Goal: Entertainment & Leisure: Consume media (video, audio)

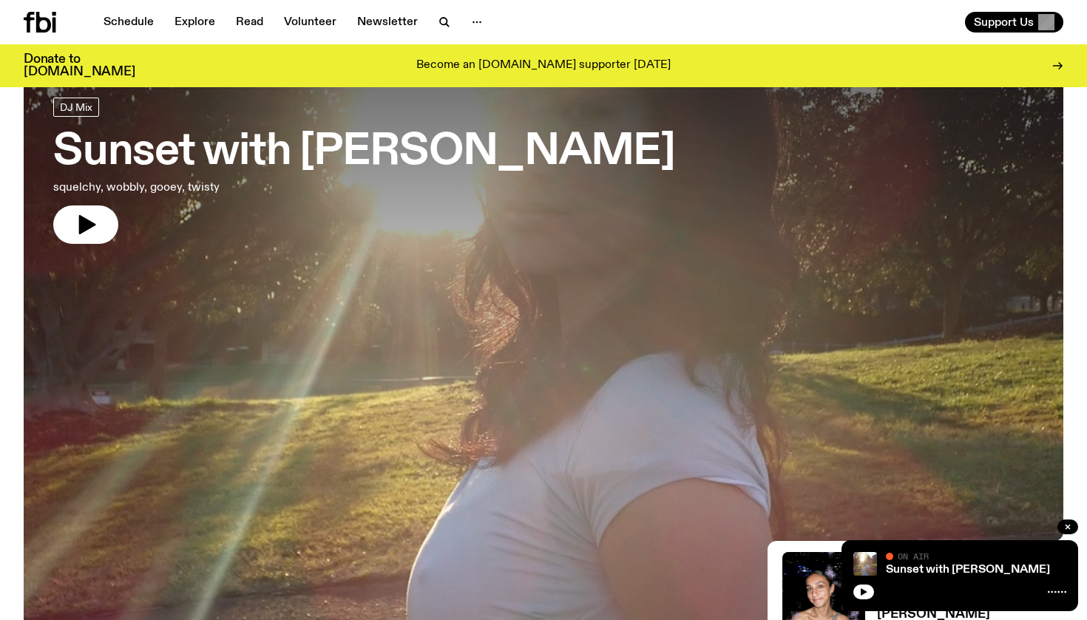
scroll to position [82, 0]
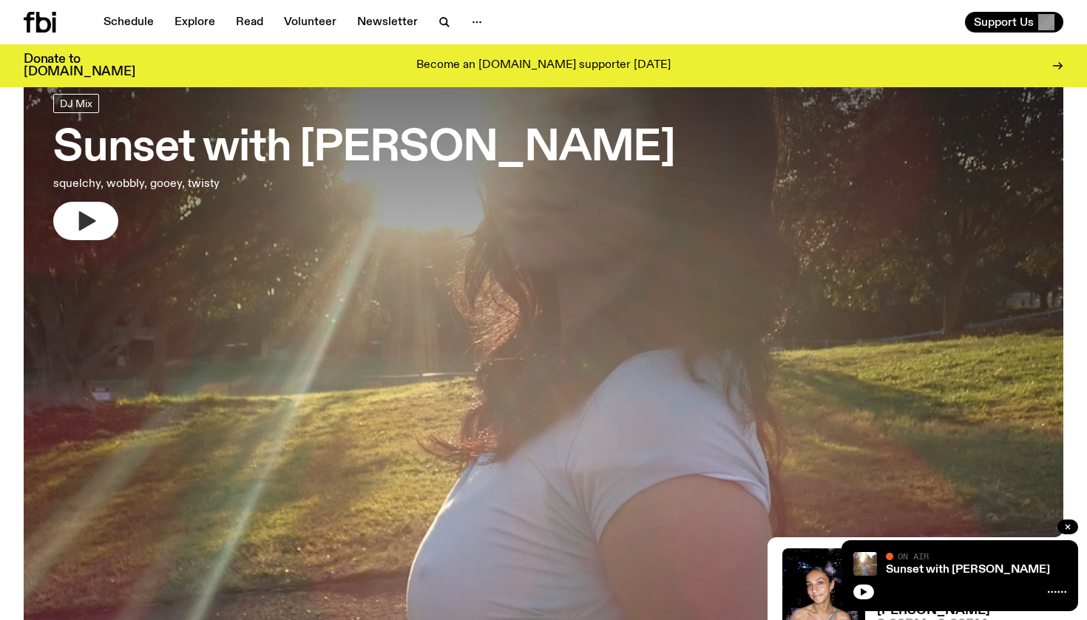
click at [106, 220] on button "button" at bounding box center [85, 221] width 65 height 38
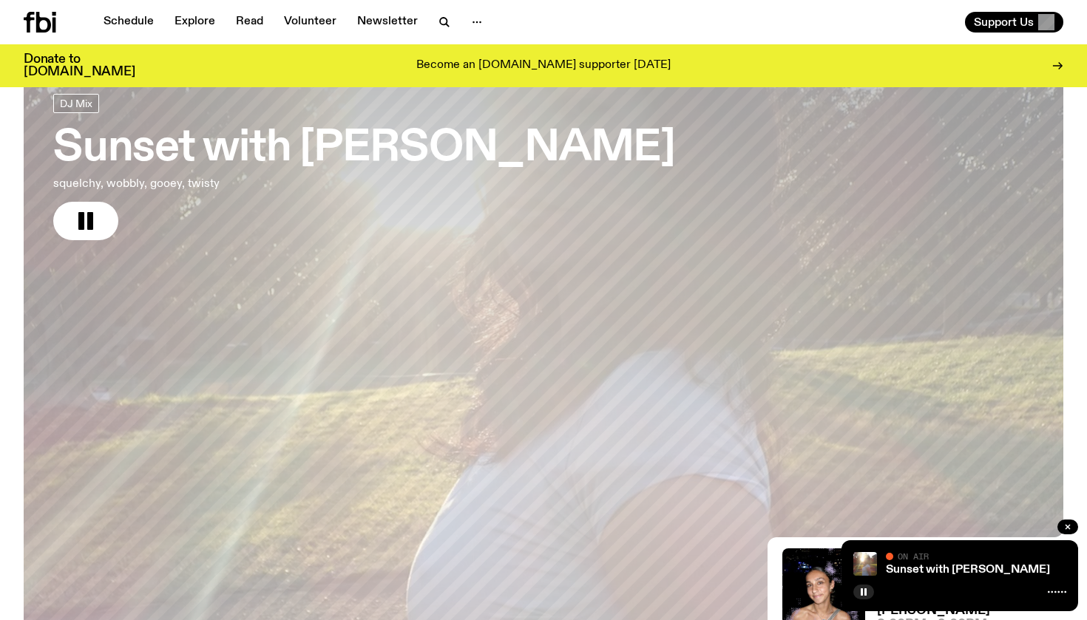
click at [216, 155] on h3 "Sunset with [PERSON_NAME]" at bounding box center [364, 148] width 622 height 41
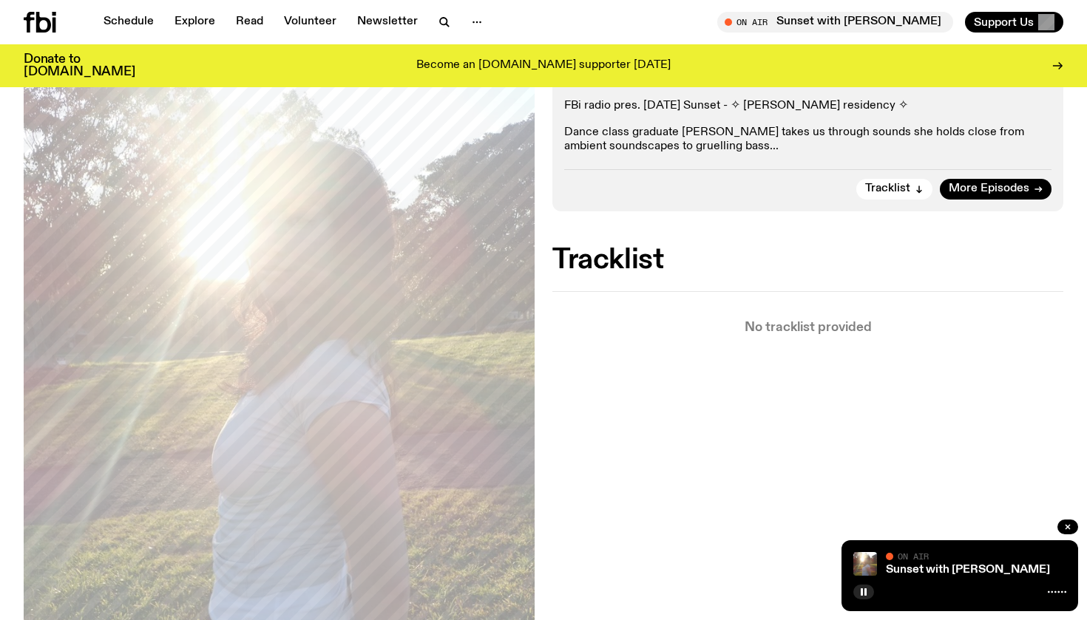
scroll to position [81, 0]
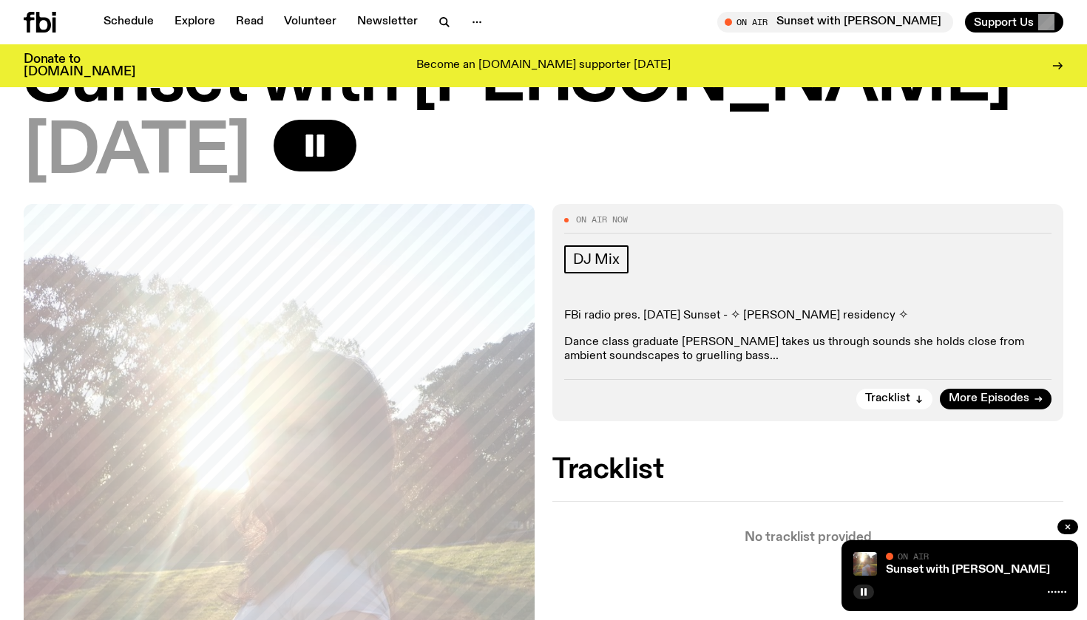
click at [702, 355] on p "Dance class graduate [PERSON_NAME] takes us through sounds she holds close from…" at bounding box center [807, 350] width 487 height 28
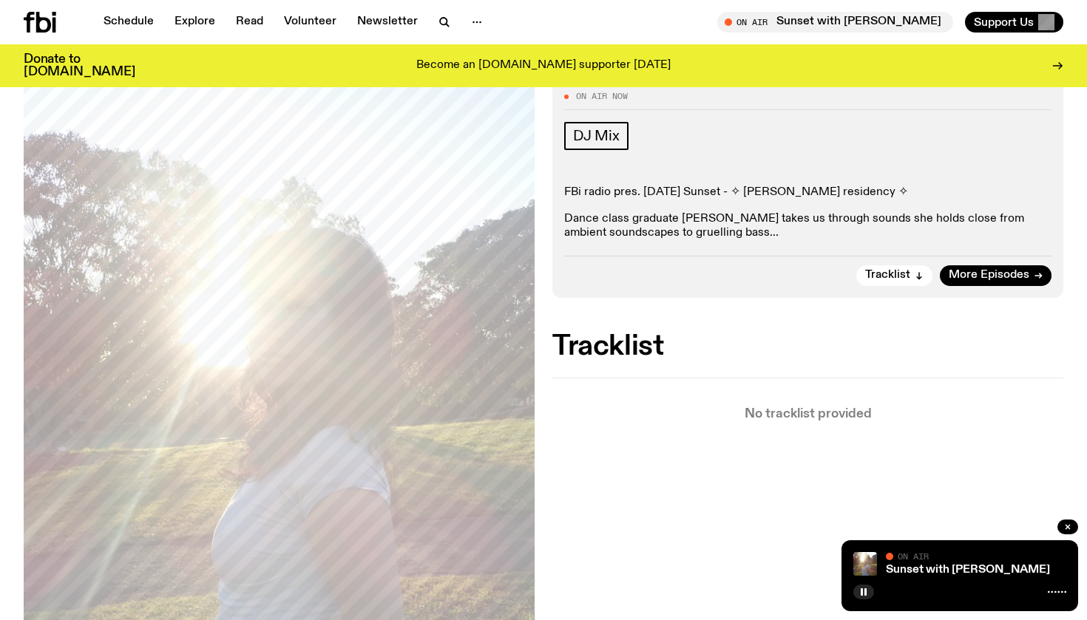
scroll to position [208, 0]
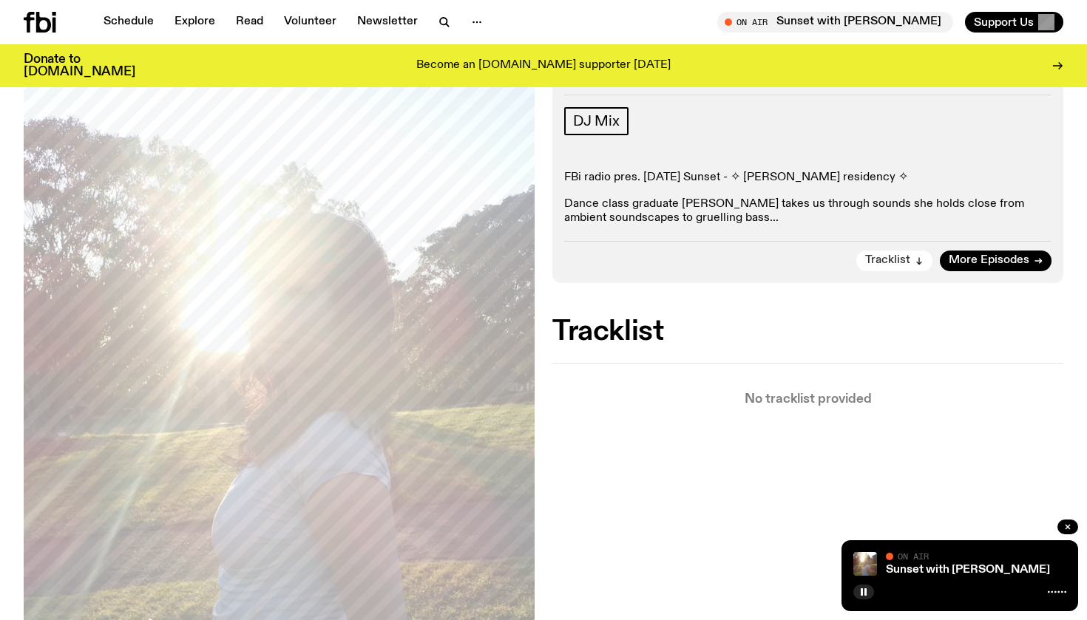
click at [885, 256] on span "Tracklist" at bounding box center [887, 260] width 45 height 11
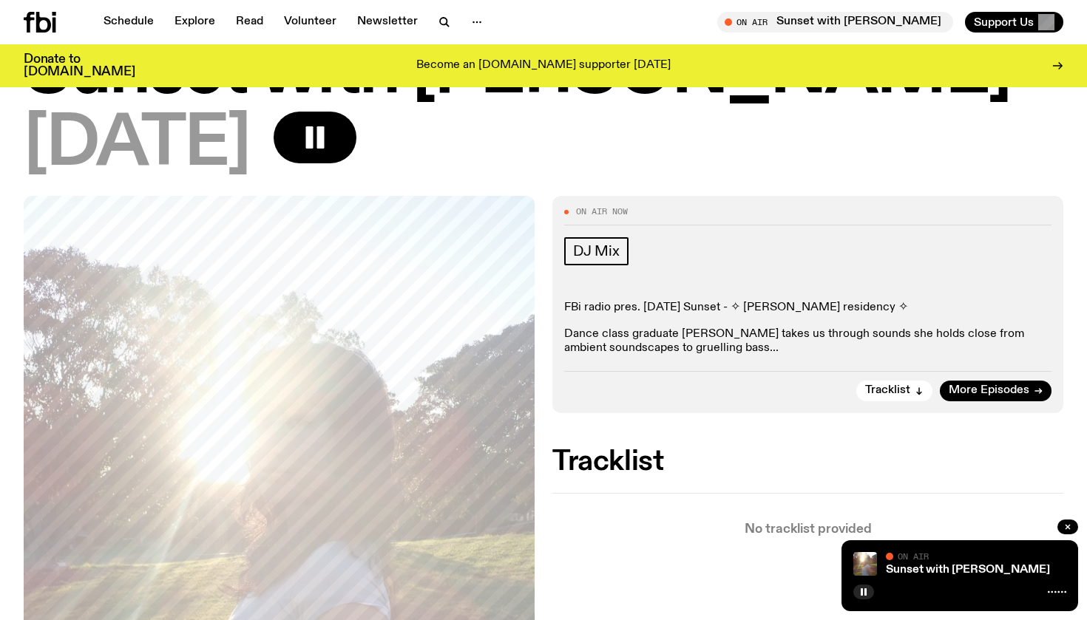
scroll to position [8, 0]
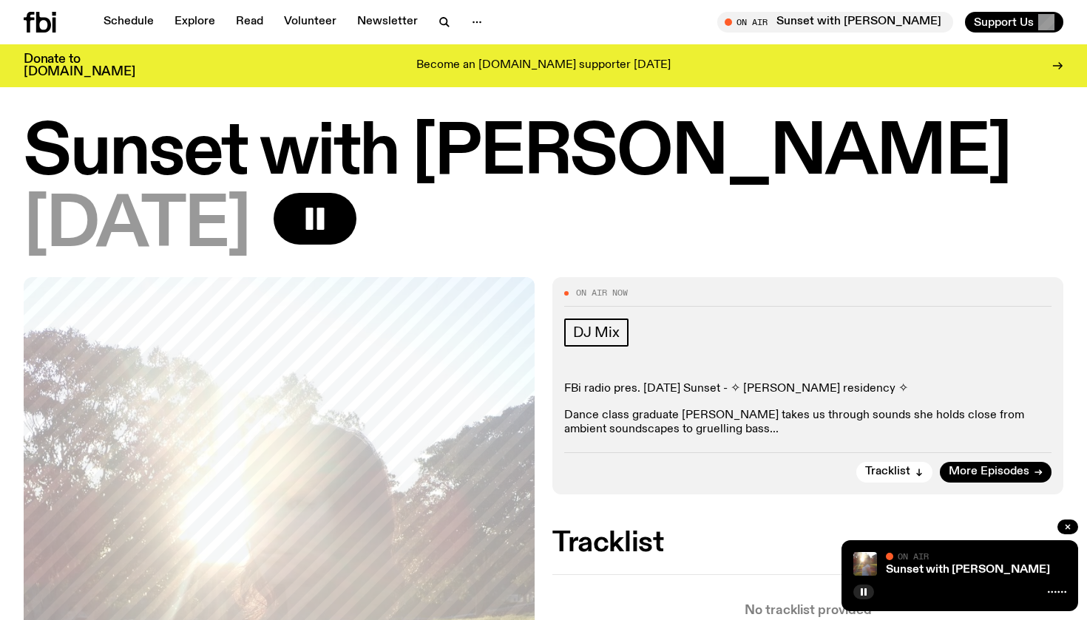
click at [759, 388] on p "FBi radio pres. [DATE] Sunset - ✧ [PERSON_NAME] residency ✧" at bounding box center [807, 389] width 487 height 14
click at [688, 419] on p "Dance class graduate [PERSON_NAME] takes us through sounds she holds close from…" at bounding box center [807, 423] width 487 height 28
drag, startPoint x: 688, startPoint y: 419, endPoint x: 564, endPoint y: 417, distance: 124.2
click at [563, 417] on div "On Air Now DJ Mix FBi radio pres. [DATE] Sunset - ✧ [PERSON_NAME] residency ✧ D…" at bounding box center [807, 385] width 511 height 217
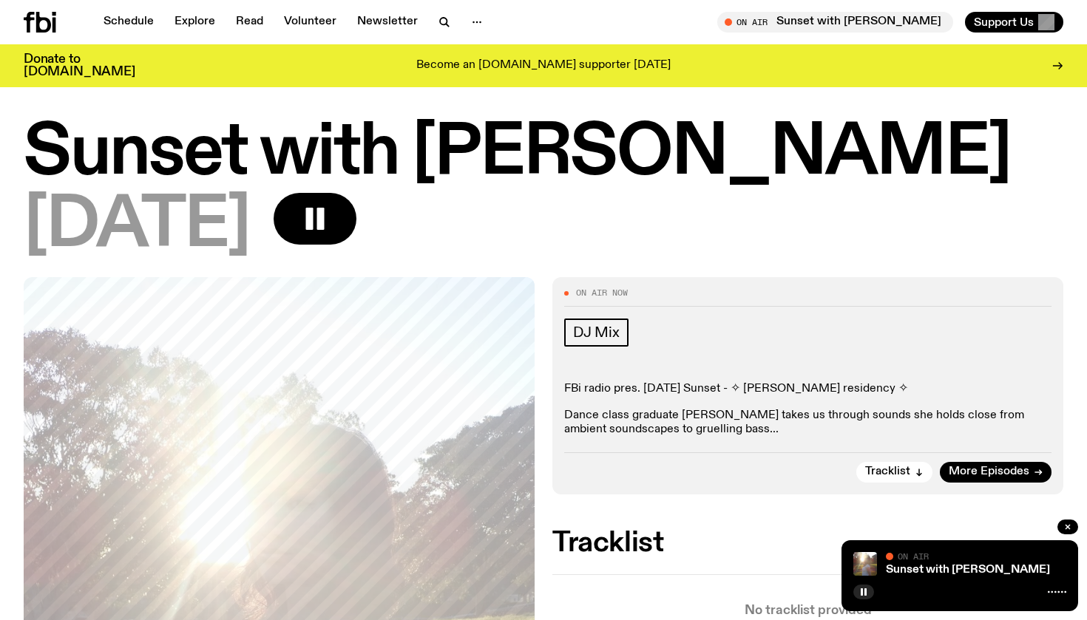
click at [694, 412] on p "Dance class graduate [PERSON_NAME] takes us through sounds she holds close from…" at bounding box center [807, 423] width 487 height 28
drag, startPoint x: 694, startPoint y: 412, endPoint x: 596, endPoint y: 407, distance: 98.5
click at [596, 407] on div "FBi radio pres. [DATE] Sunset - ✧ [PERSON_NAME] residency ✧ Dance class graduat…" at bounding box center [807, 409] width 487 height 55
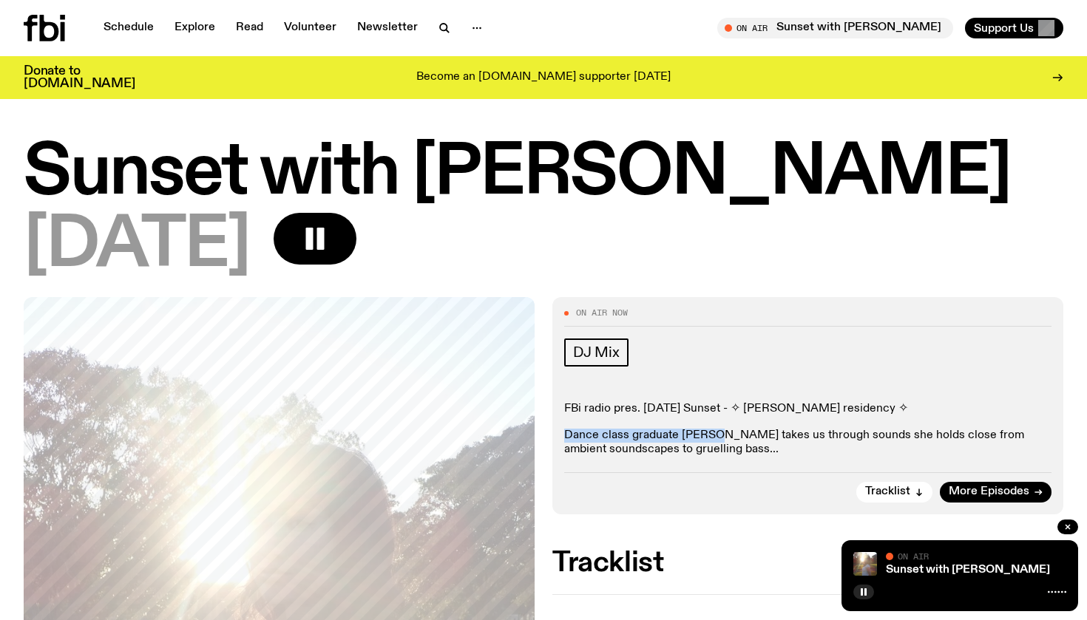
scroll to position [0, 0]
click at [891, 487] on span "Tracklist" at bounding box center [887, 492] width 45 height 11
